Goal: Task Accomplishment & Management: Manage account settings

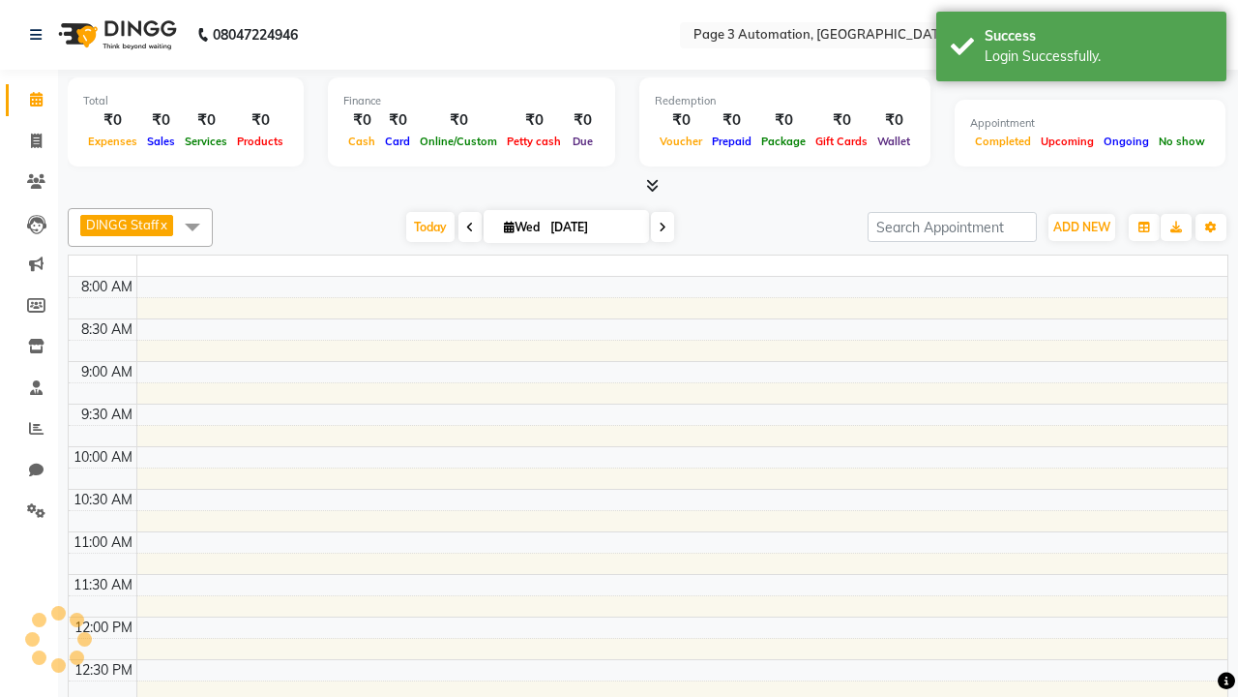
select select "en"
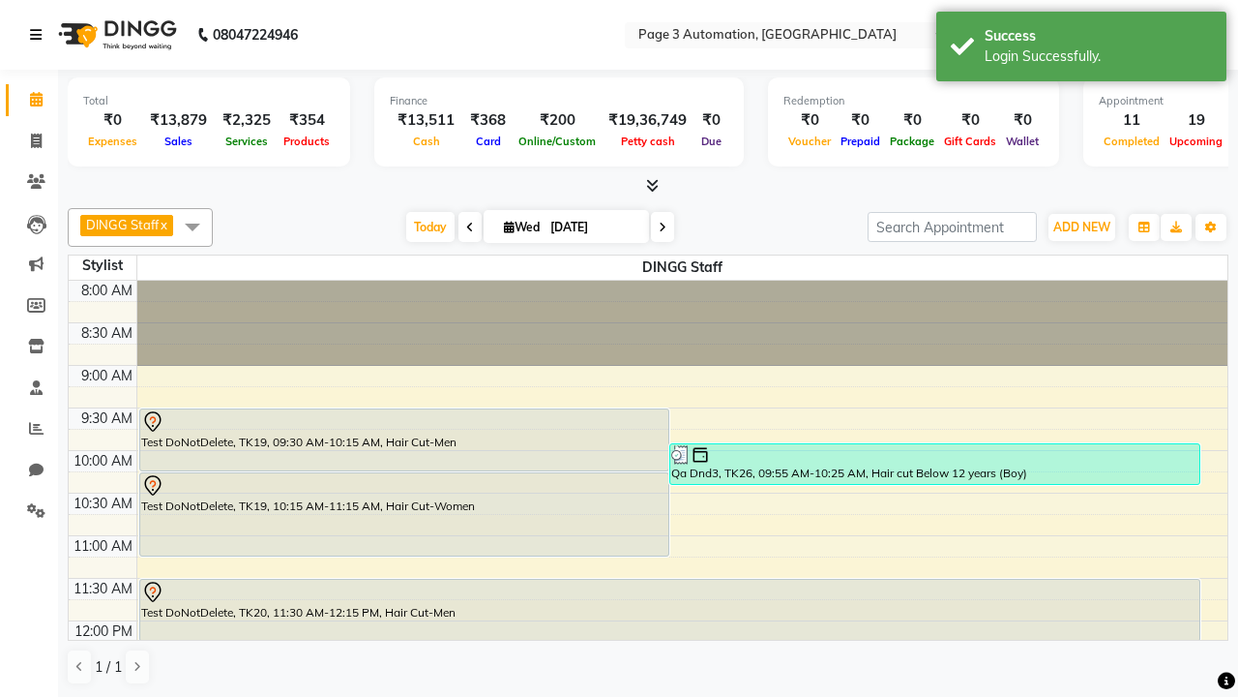
click at [40, 35] on icon at bounding box center [36, 35] width 12 height 14
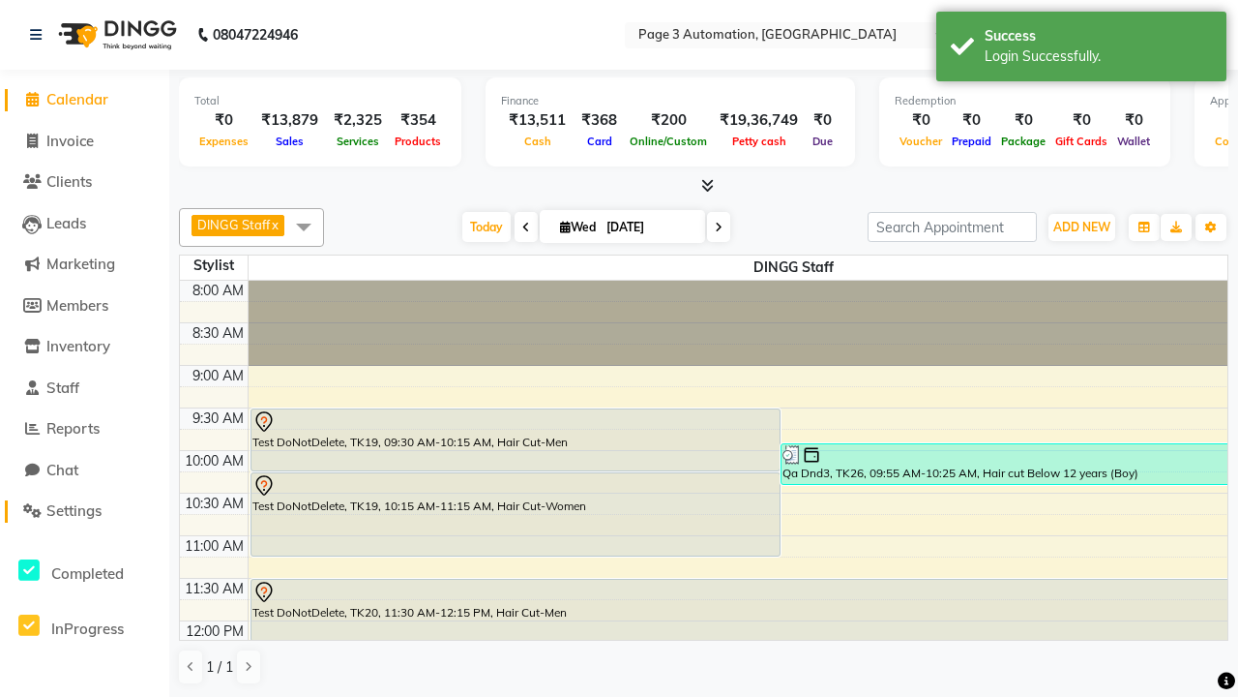
click at [84, 511] on span "Settings" at bounding box center [73, 510] width 55 height 18
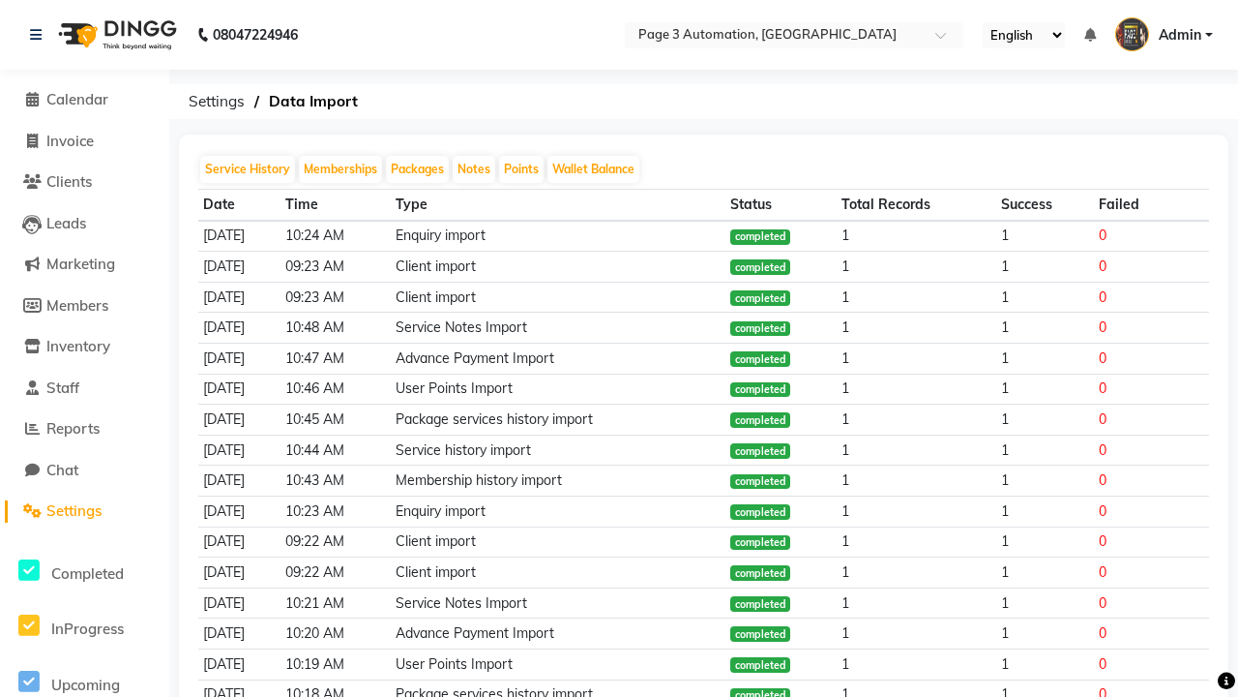
click at [1164, 35] on span "Admin" at bounding box center [1180, 35] width 43 height 20
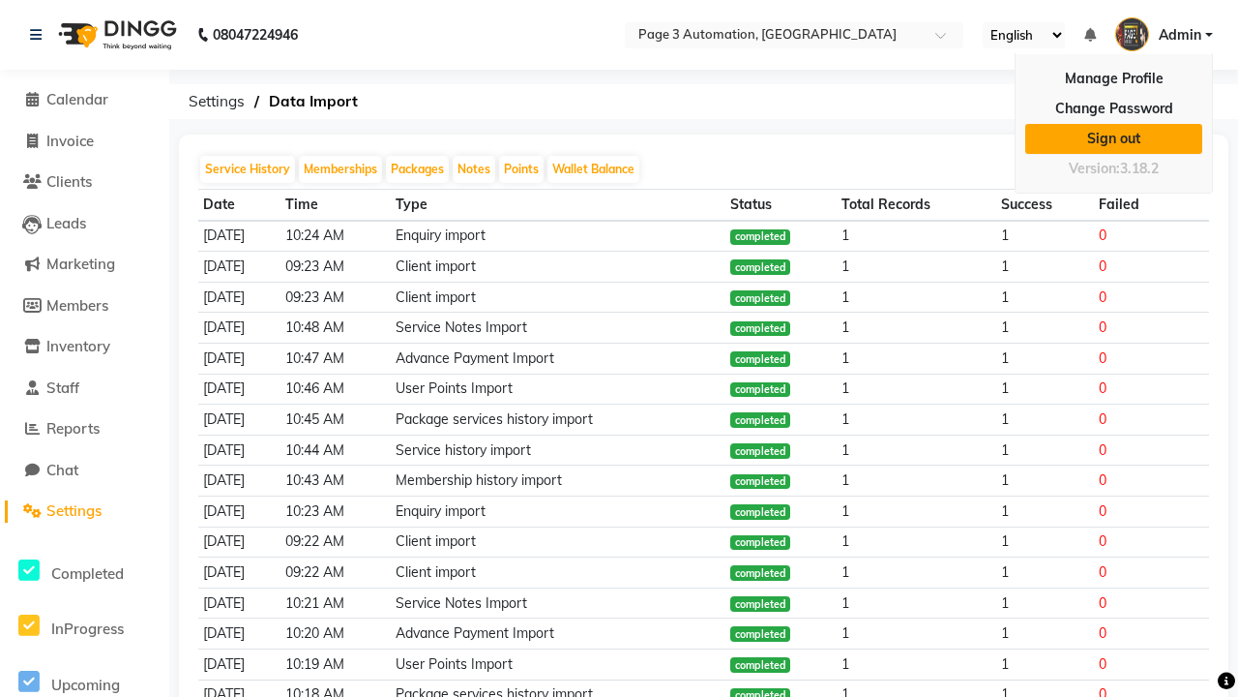
click at [1113, 138] on link "Sign out" at bounding box center [1113, 139] width 177 height 30
